Goal: Find specific page/section: Find specific page/section

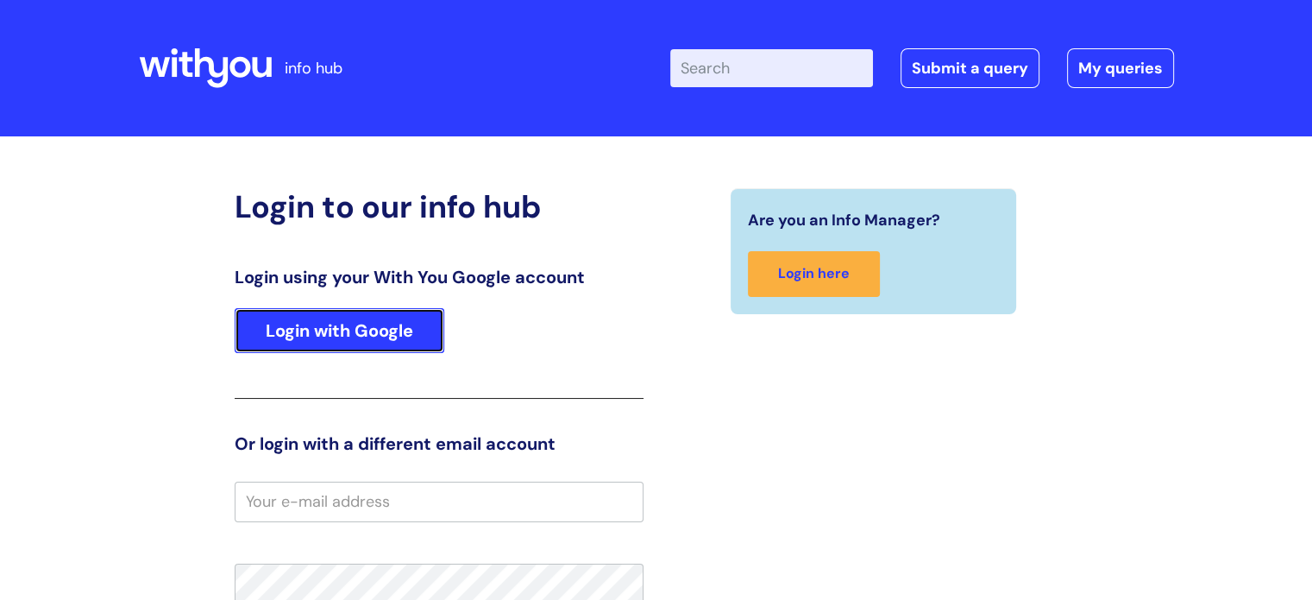
click at [380, 334] on link "Login with Google" at bounding box center [340, 330] width 210 height 45
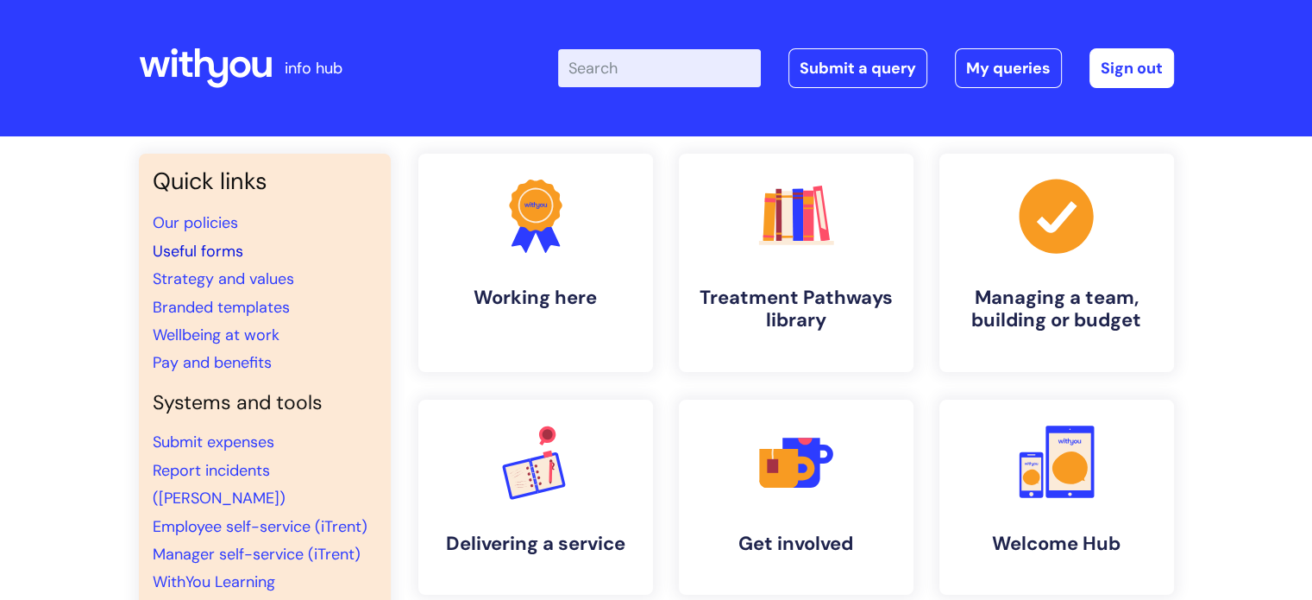
click at [195, 251] on link "Useful forms" at bounding box center [198, 251] width 91 height 21
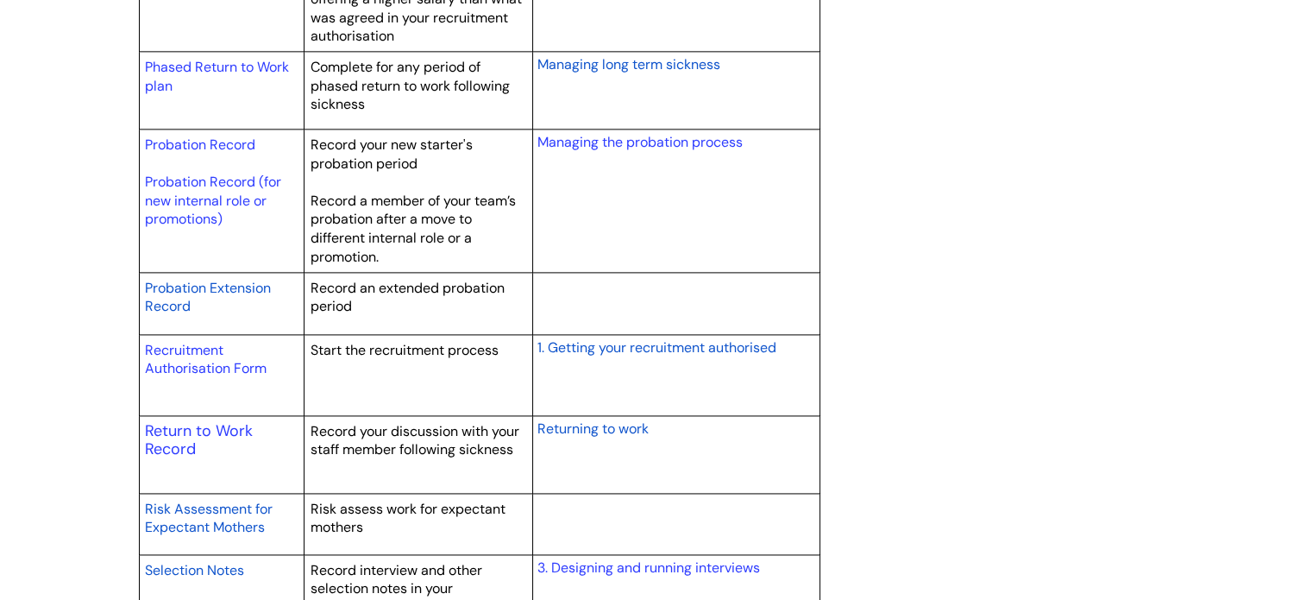
scroll to position [2416, 0]
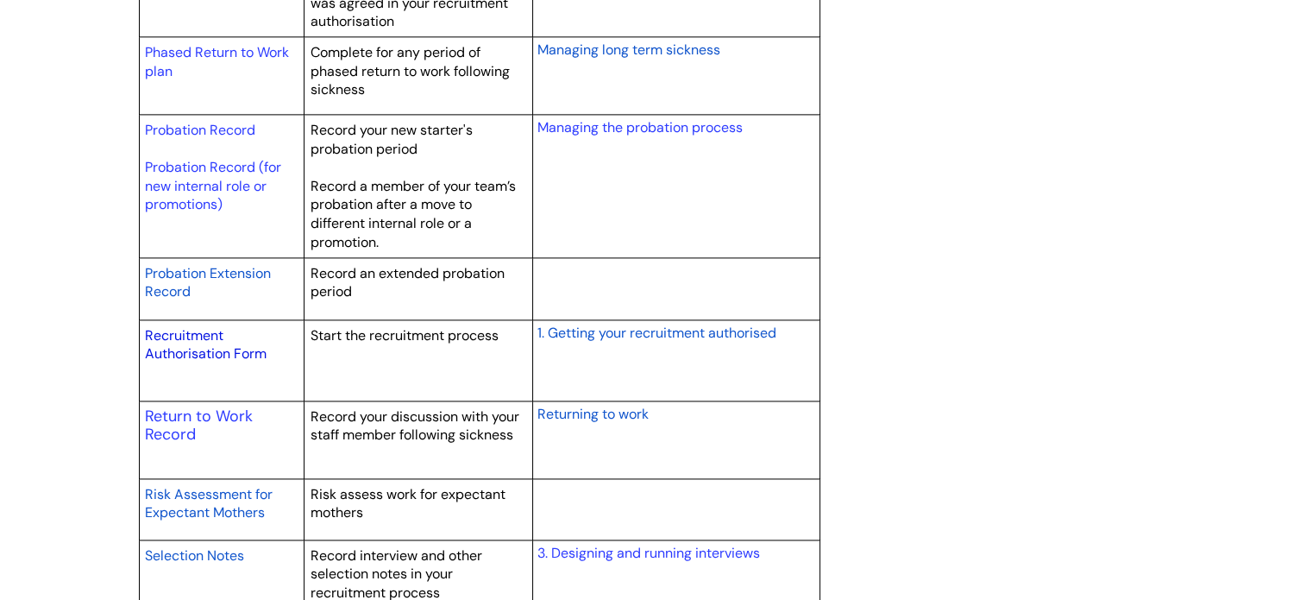
click at [201, 344] on link "Recruitment Authorisation Form" at bounding box center [206, 344] width 122 height 37
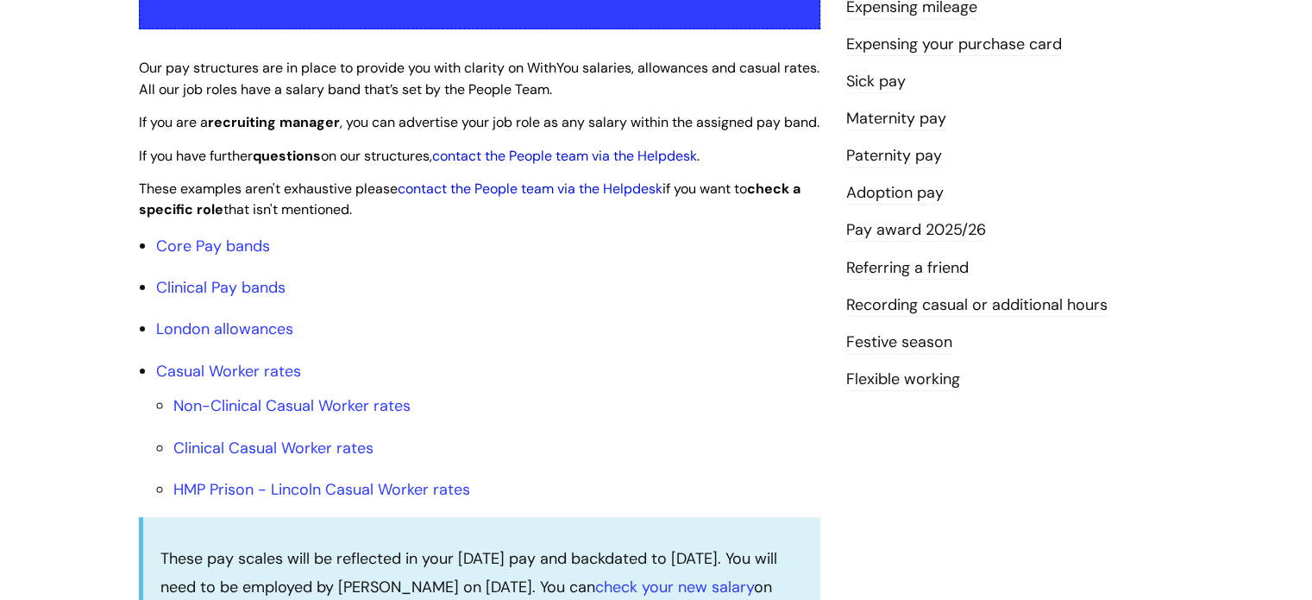
scroll to position [418, 0]
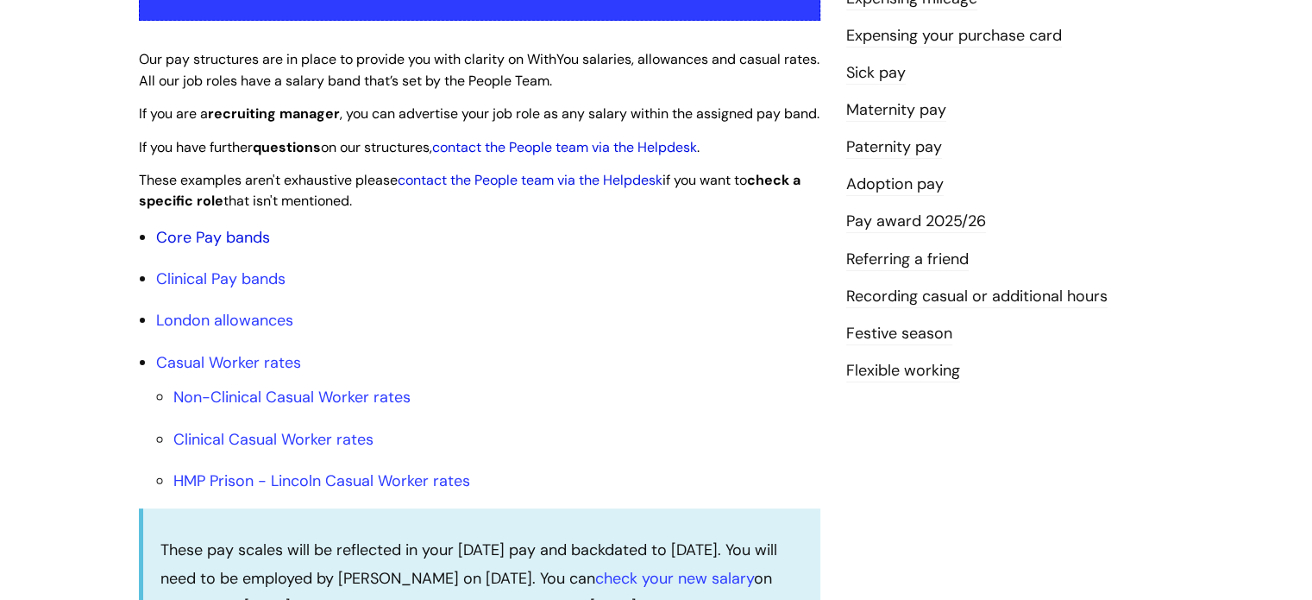
click at [237, 248] on link "Core Pay bands" at bounding box center [213, 237] width 114 height 21
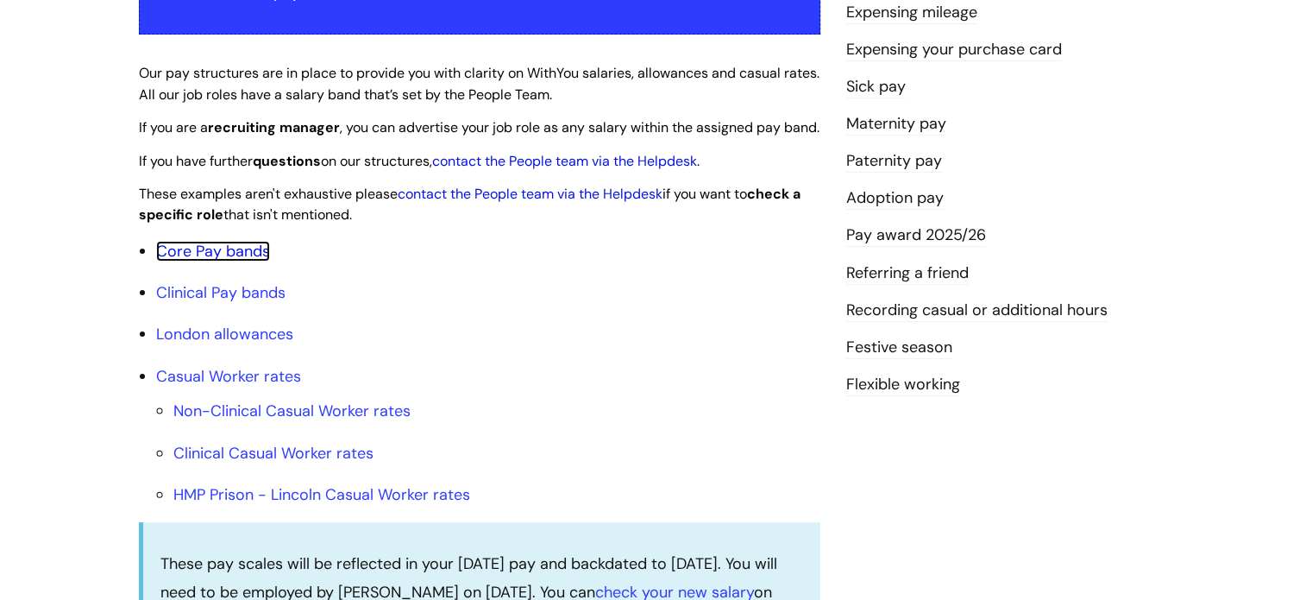
scroll to position [386, 0]
